Goal: Task Accomplishment & Management: Use online tool/utility

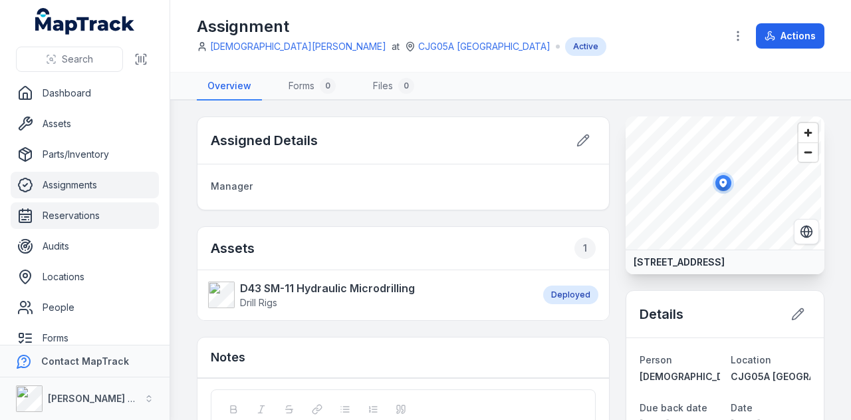
click at [89, 208] on link "Reservations" at bounding box center [85, 215] width 148 height 27
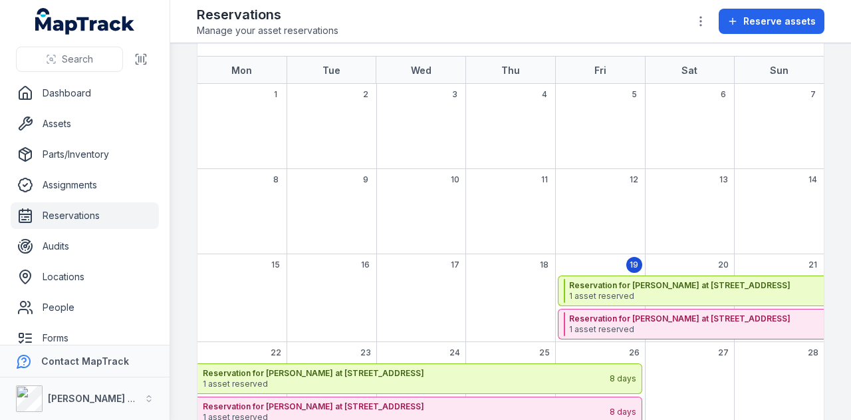
scroll to position [133, 0]
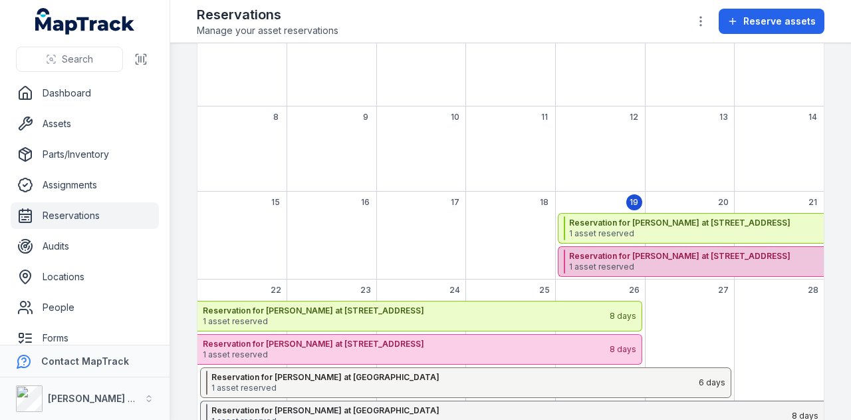
click at [721, 257] on strong "Reservation for [PERSON_NAME] at [STREET_ADDRESS]" at bounding box center [858, 256] width 579 height 11
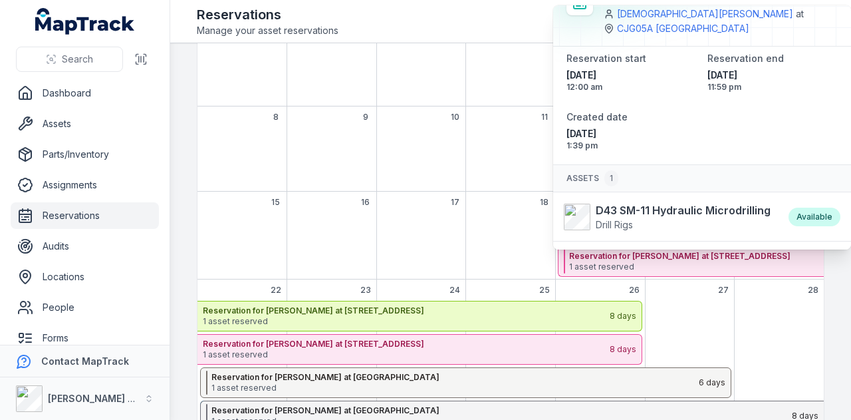
scroll to position [49, 0]
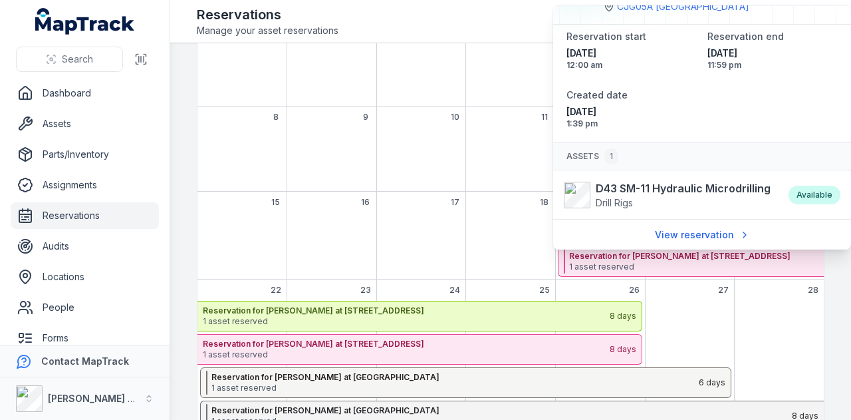
drag, startPoint x: 506, startPoint y: 257, endPoint x: 533, endPoint y: 246, distance: 29.9
click at [508, 254] on div "September 2025" at bounding box center [511, 246] width 90 height 67
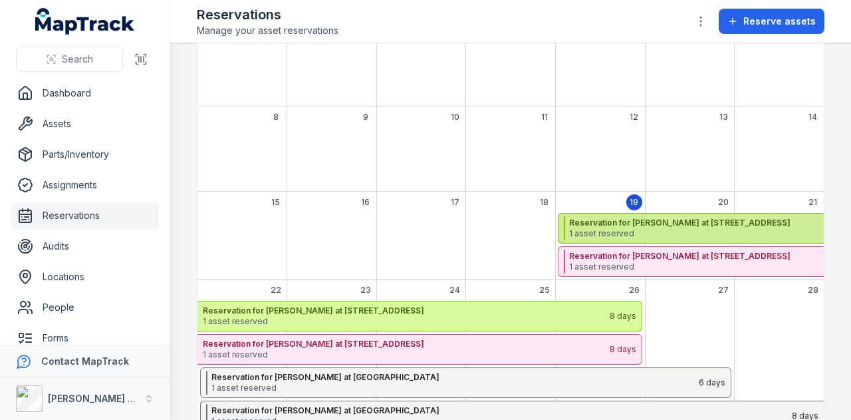
click at [595, 233] on span "1 asset reserved" at bounding box center [858, 233] width 579 height 11
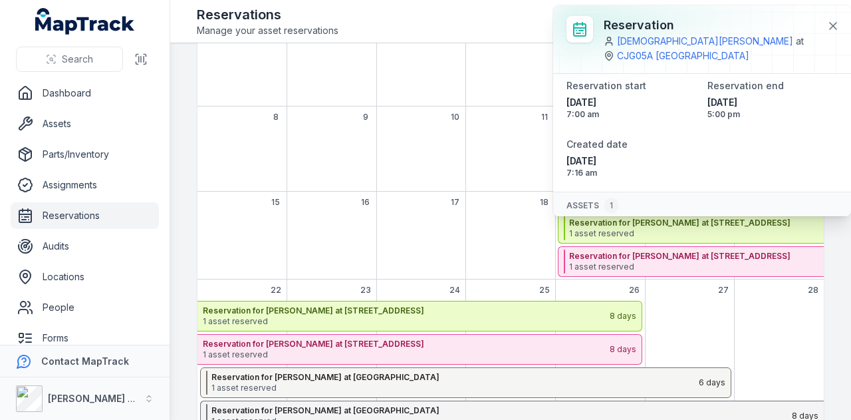
scroll to position [82, 0]
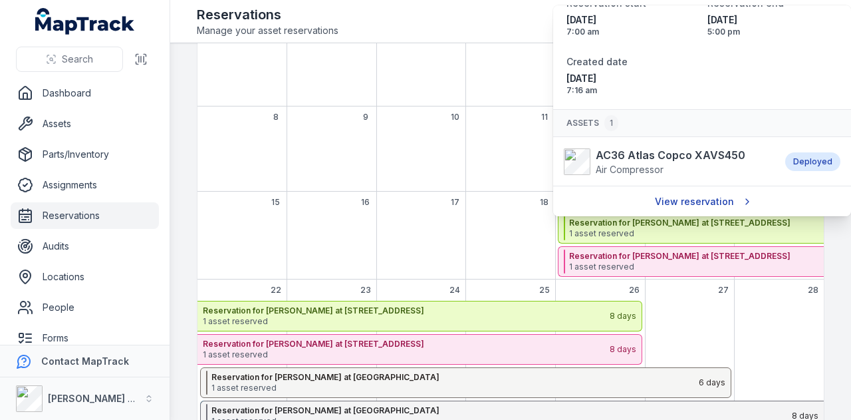
click at [686, 198] on link "View reservation" at bounding box center [703, 201] width 112 height 25
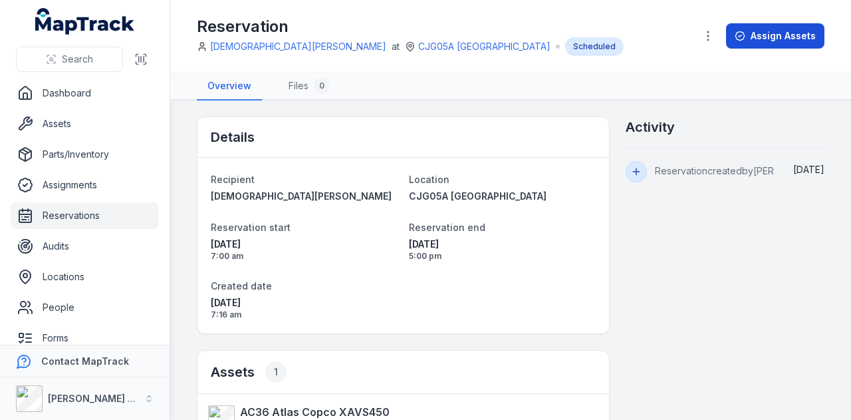
click at [768, 35] on button "Assign Assets" at bounding box center [775, 35] width 98 height 25
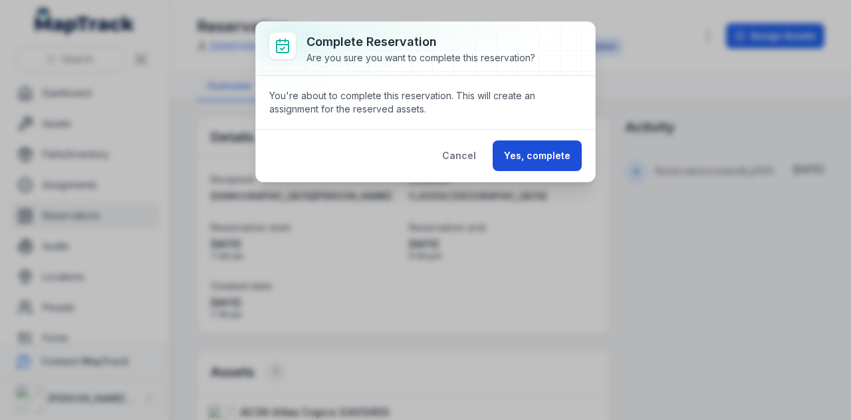
click at [532, 146] on button "Yes, complete" at bounding box center [537, 155] width 89 height 31
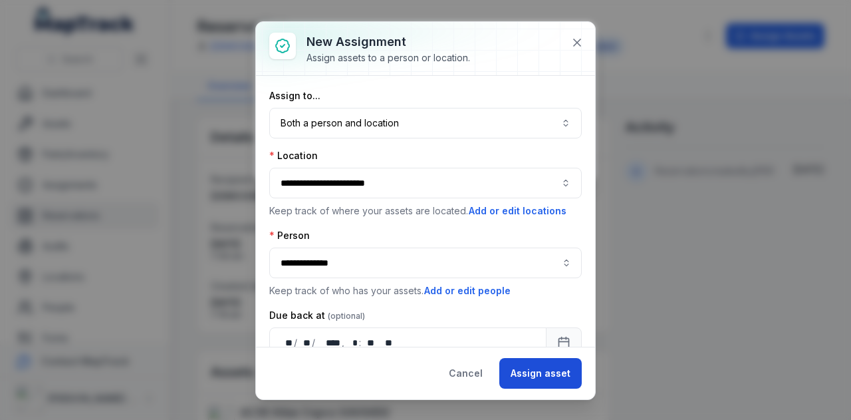
click at [543, 377] on button "Assign asset" at bounding box center [541, 373] width 82 height 31
